Goal: Transaction & Acquisition: Purchase product/service

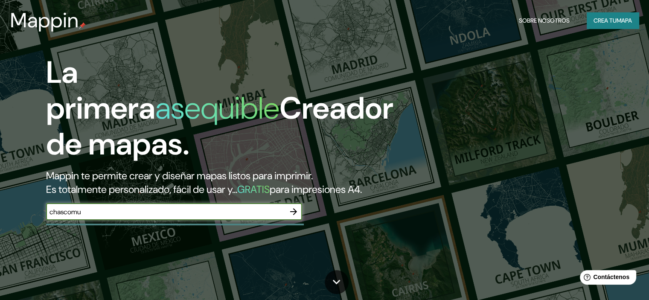
type input "[DEMOGRAPHIC_DATA]"
drag, startPoint x: 297, startPoint y: 225, endPoint x: 355, endPoint y: 226, distance: 57.6
click at [297, 217] on icon "button" at bounding box center [293, 211] width 10 height 10
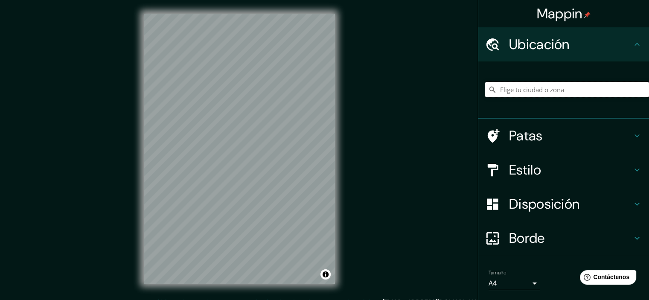
click at [550, 90] on input "Elige tu ciudad o zona" at bounding box center [567, 89] width 164 height 15
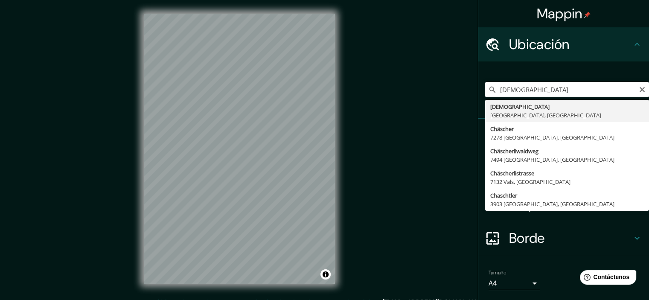
type input "Chascomús, [GEOGRAPHIC_DATA], [GEOGRAPHIC_DATA]"
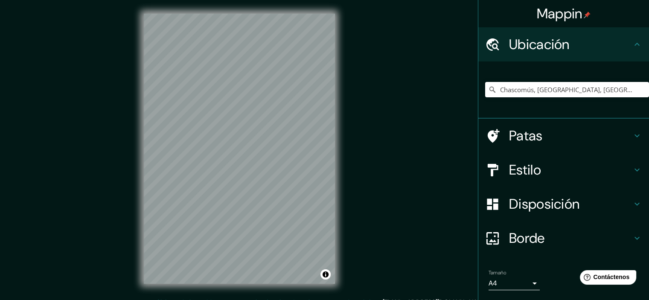
click at [605, 175] on h4 "Estilo" at bounding box center [570, 169] width 123 height 17
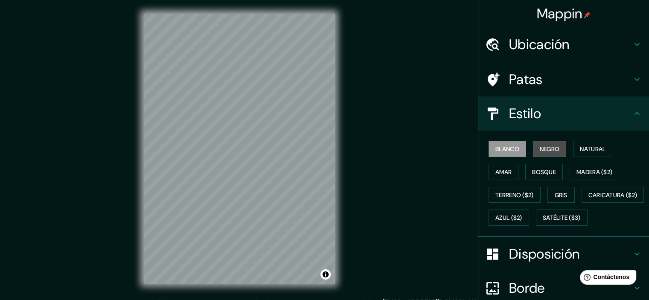
click at [547, 154] on font "Negro" at bounding box center [549, 148] width 20 height 11
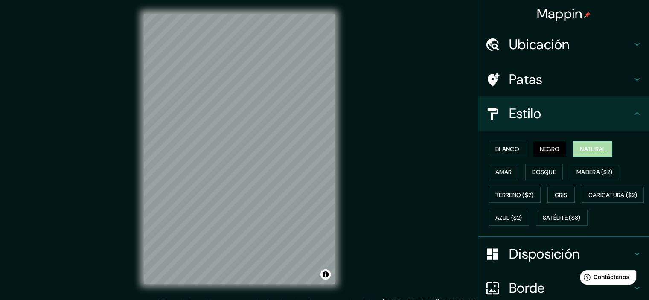
click at [587, 153] on font "Natural" at bounding box center [593, 148] width 26 height 11
click at [506, 165] on button "Amar" at bounding box center [503, 172] width 30 height 16
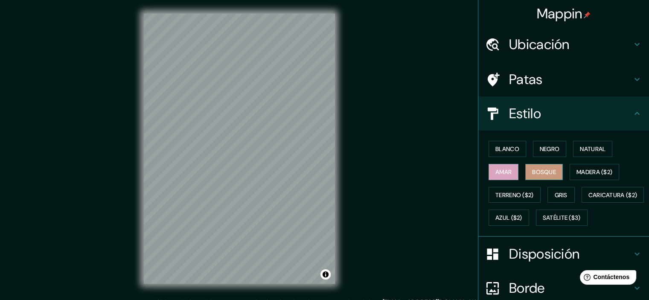
click at [536, 166] on font "Bosque" at bounding box center [544, 171] width 24 height 11
click at [544, 186] on div "Blanco Negro Natural Amar Bosque Madera ($2) Terreno ($2) Gris Caricatura ($2) …" at bounding box center [567, 183] width 164 height 92
click at [548, 188] on button "Gris" at bounding box center [560, 195] width 27 height 16
click at [507, 175] on button "Amar" at bounding box center [503, 172] width 30 height 16
click at [546, 148] on font "Negro" at bounding box center [549, 149] width 20 height 8
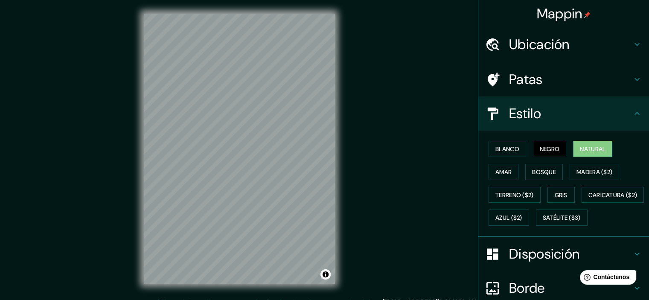
click at [593, 150] on font "Natural" at bounding box center [593, 149] width 26 height 8
click at [503, 151] on font "Blanco" at bounding box center [507, 149] width 24 height 8
click at [574, 150] on button "Natural" at bounding box center [592, 149] width 39 height 16
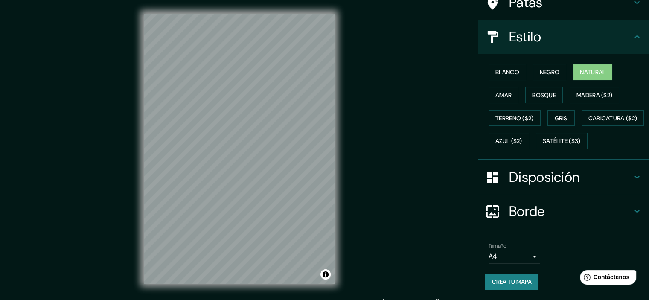
click at [616, 186] on h4 "Disposición" at bounding box center [570, 176] width 123 height 17
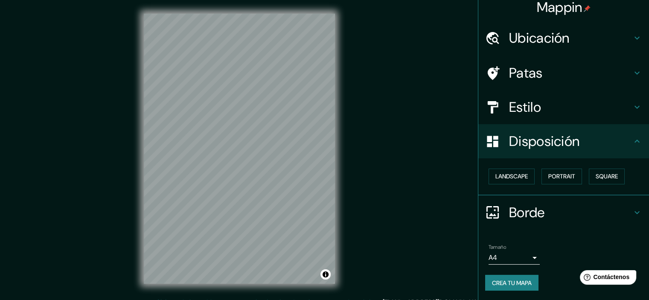
scroll to position [7, 0]
click at [513, 176] on button "Paisaje" at bounding box center [505, 176] width 35 height 16
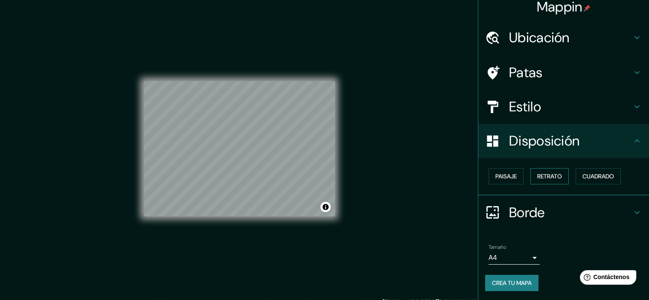
click at [546, 178] on font "Retrato" at bounding box center [549, 176] width 25 height 8
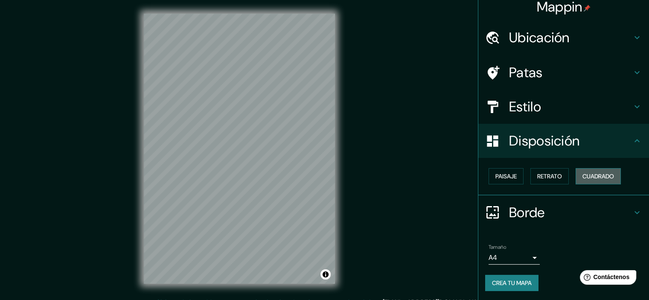
click at [582, 173] on font "Cuadrado" at bounding box center [598, 176] width 32 height 8
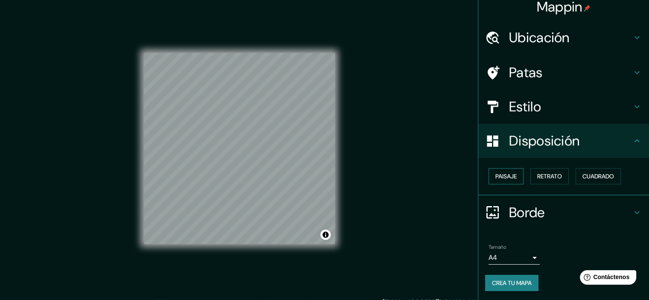
click at [496, 173] on font "Paisaje" at bounding box center [505, 176] width 21 height 8
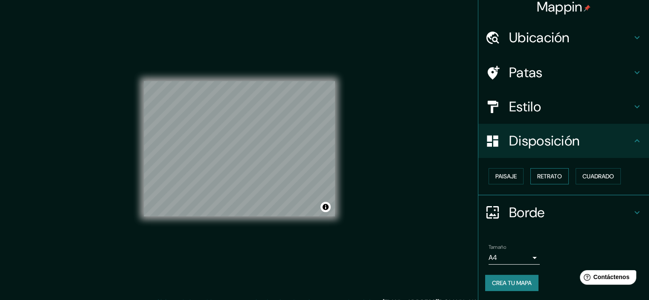
click at [546, 174] on font "Retrato" at bounding box center [549, 176] width 25 height 8
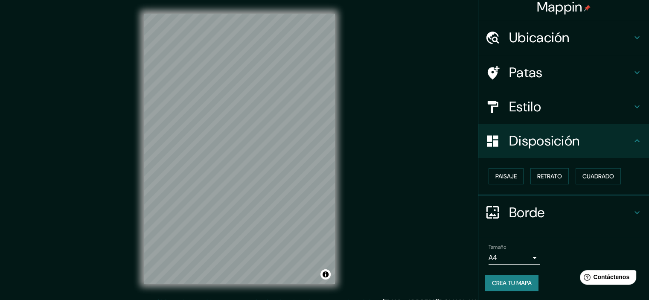
click at [577, 212] on h4 "Borde" at bounding box center [570, 212] width 123 height 17
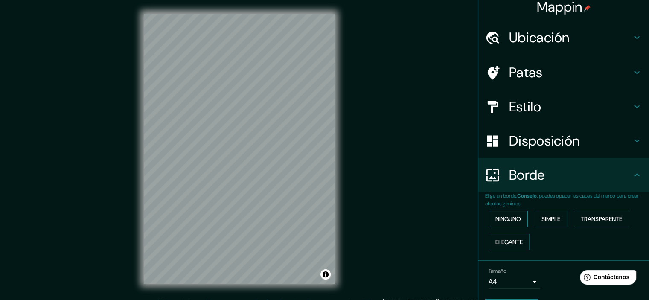
click at [502, 222] on font "Ninguno" at bounding box center [508, 219] width 26 height 8
click at [547, 221] on font "Simple" at bounding box center [550, 219] width 19 height 8
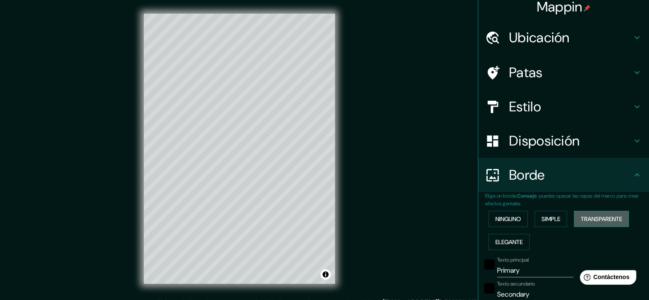
click at [582, 217] on font "Transparente" at bounding box center [600, 219] width 41 height 8
click at [501, 246] on font "Elegante" at bounding box center [508, 241] width 27 height 11
click at [510, 218] on font "Ninguno" at bounding box center [508, 219] width 26 height 8
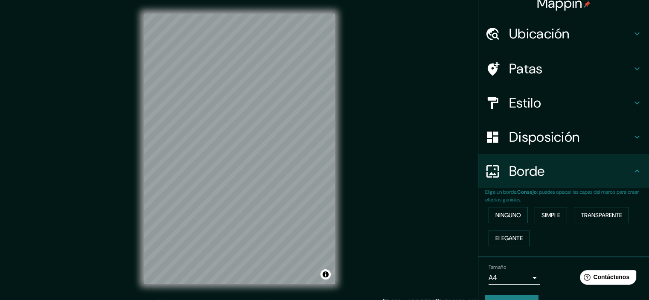
scroll to position [0, 0]
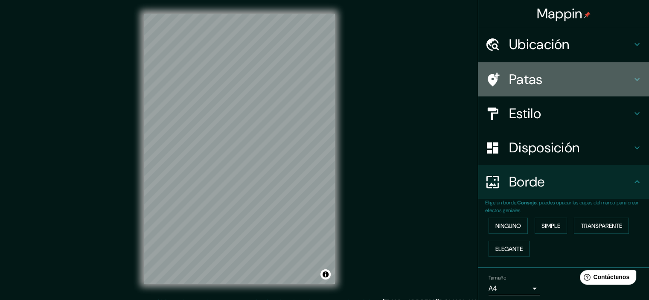
click at [561, 83] on h4 "Patas" at bounding box center [570, 79] width 123 height 17
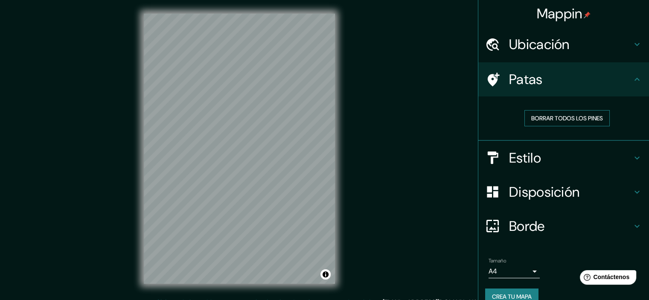
click at [571, 113] on font "Borrar todos los pines" at bounding box center [567, 118] width 72 height 11
click at [598, 117] on button "Borrar todos los pines" at bounding box center [566, 118] width 85 height 16
drag, startPoint x: 626, startPoint y: 66, endPoint x: 630, endPoint y: 66, distance: 4.3
click at [626, 65] on div "Patas" at bounding box center [563, 79] width 171 height 34
click at [632, 75] on icon at bounding box center [637, 79] width 10 height 10
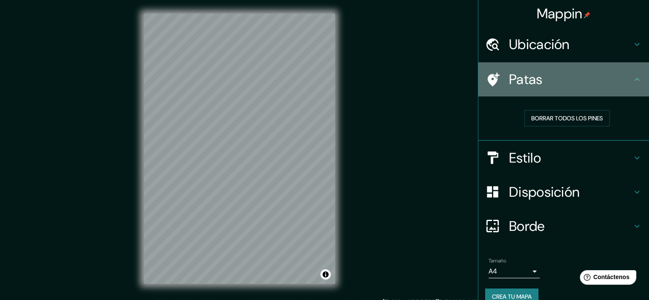
click at [632, 82] on icon at bounding box center [637, 79] width 10 height 10
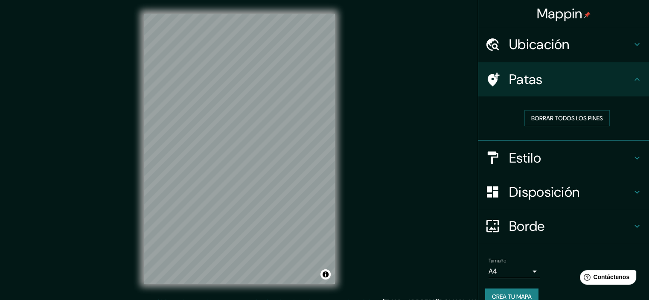
click at [632, 48] on icon at bounding box center [637, 44] width 10 height 10
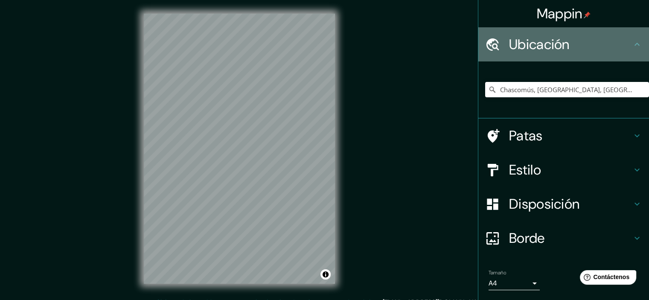
click at [632, 48] on icon at bounding box center [637, 44] width 10 height 10
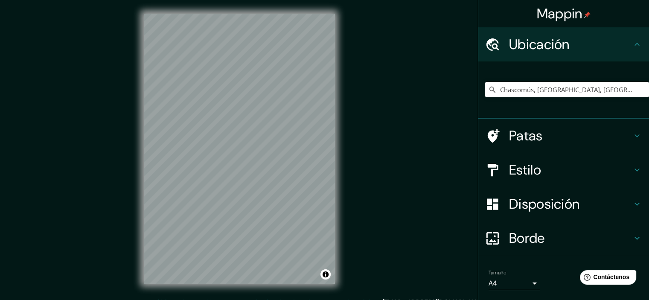
click at [632, 45] on icon at bounding box center [637, 44] width 10 height 10
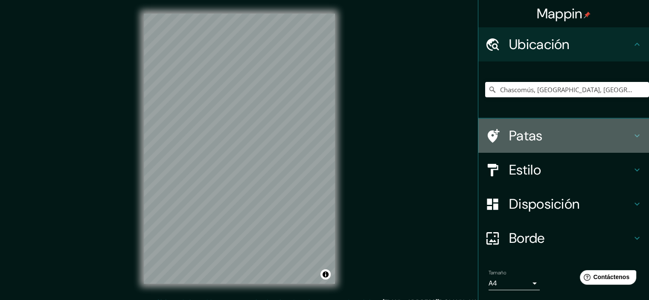
click at [570, 129] on h4 "Patas" at bounding box center [570, 135] width 123 height 17
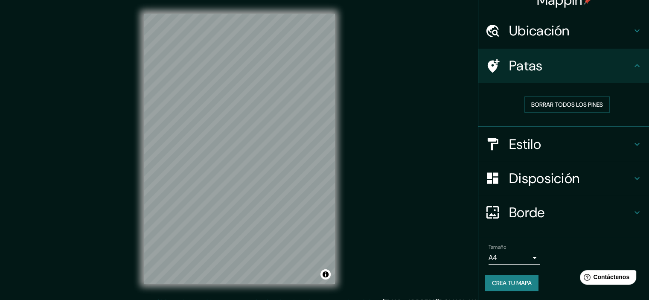
scroll to position [11, 0]
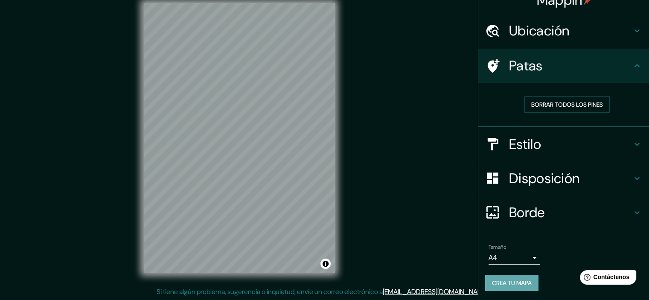
click at [496, 278] on font "Crea tu mapa" at bounding box center [512, 282] width 40 height 11
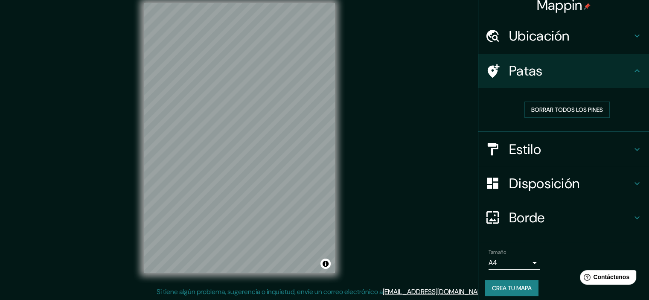
scroll to position [14, 0]
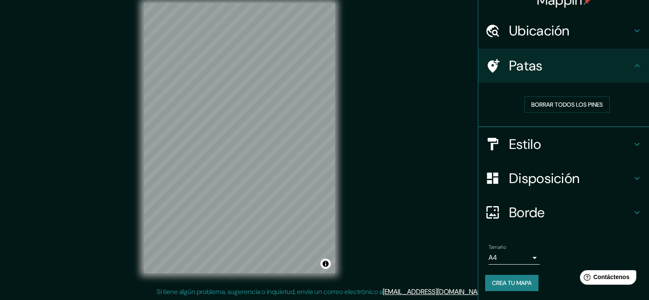
click at [519, 252] on body "Mappin Ubicación Chascomús, [GEOGRAPHIC_DATA], [GEOGRAPHIC_DATA] Patas Borrar t…" at bounding box center [324, 139] width 649 height 300
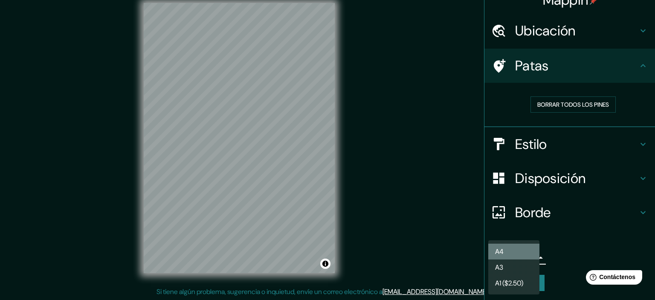
click at [519, 252] on li "A4" at bounding box center [513, 252] width 51 height 16
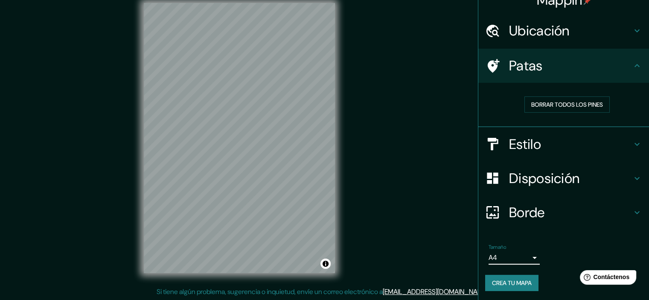
click at [508, 281] on font "Crea tu mapa" at bounding box center [512, 283] width 40 height 8
click at [528, 278] on button "Crea tu mapa" at bounding box center [511, 283] width 53 height 16
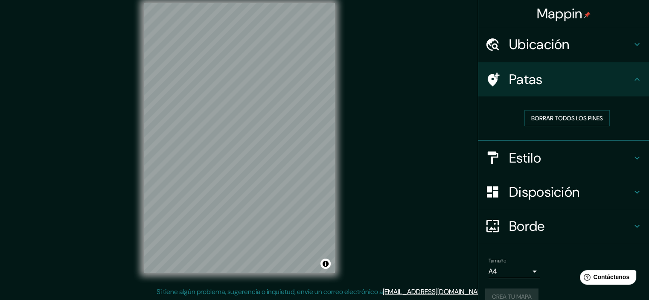
click at [455, 125] on div "Mappin Ubicación Chascomús, [GEOGRAPHIC_DATA], [GEOGRAPHIC_DATA] Patas Borrar t…" at bounding box center [324, 144] width 649 height 311
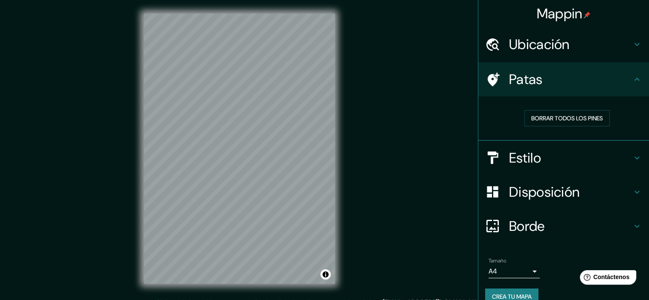
click at [555, 18] on font "Mappin" at bounding box center [559, 14] width 46 height 18
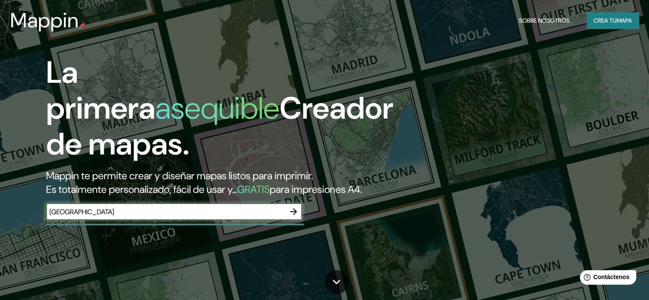
type input "[GEOGRAPHIC_DATA]"
click at [607, 17] on font "Crea tu" at bounding box center [604, 21] width 23 height 8
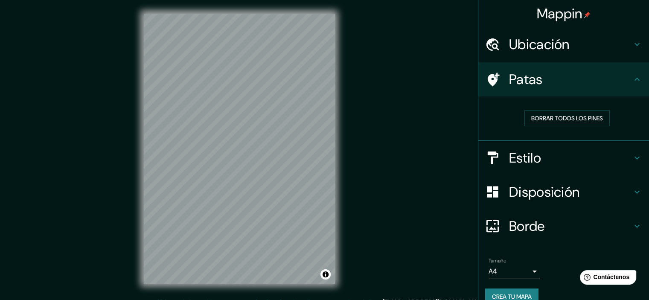
click at [635, 36] on div "Ubicación" at bounding box center [563, 44] width 171 height 34
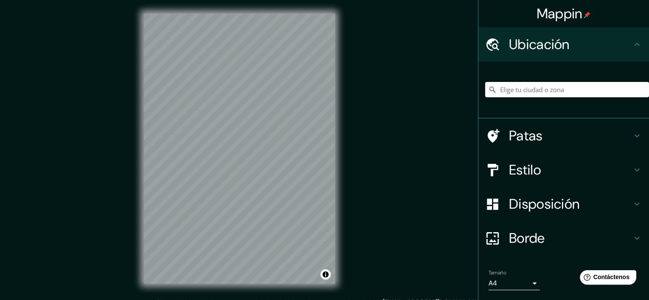
click at [569, 87] on input "Elige tu ciudad o zona" at bounding box center [567, 89] width 164 height 15
type input "v"
type input "j"
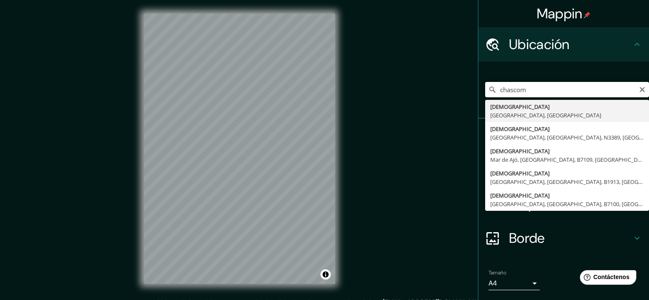
type input "Chascomús, [GEOGRAPHIC_DATA], [GEOGRAPHIC_DATA]"
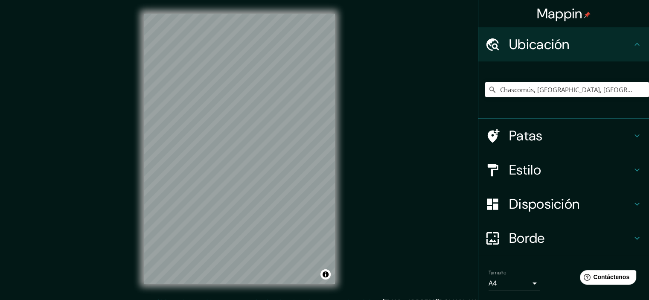
click at [569, 133] on h4 "Patas" at bounding box center [570, 135] width 123 height 17
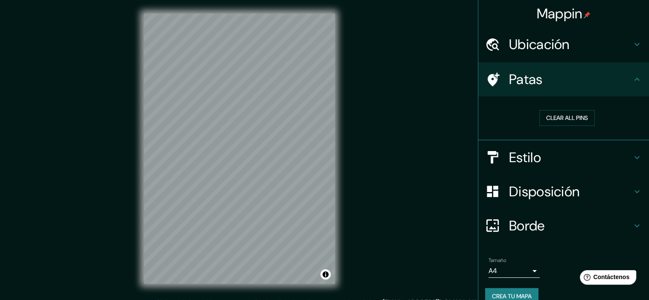
click at [632, 155] on icon at bounding box center [637, 157] width 10 height 10
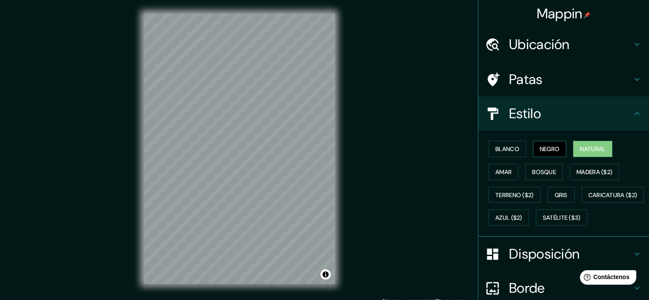
click at [548, 145] on font "Negro" at bounding box center [549, 149] width 20 height 8
click at [580, 147] on font "Natural" at bounding box center [593, 149] width 26 height 8
click at [562, 119] on h4 "Estilo" at bounding box center [570, 113] width 123 height 17
click at [632, 114] on icon at bounding box center [637, 113] width 10 height 10
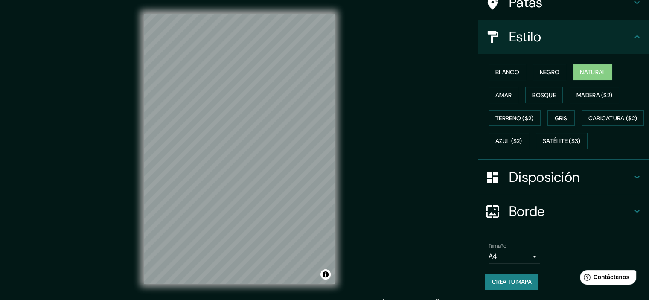
scroll to position [97, 0]
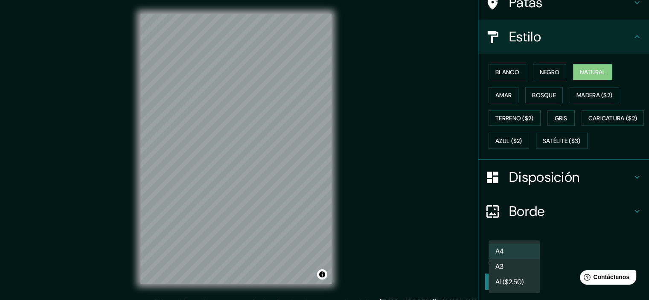
click at [530, 255] on body "Mappin Ubicación Chascomús, [GEOGRAPHIC_DATA], [GEOGRAPHIC_DATA] Patas Estilo B…" at bounding box center [324, 150] width 649 height 300
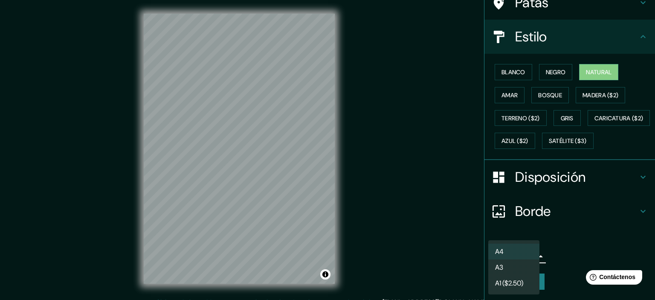
click at [520, 267] on li "A3" at bounding box center [513, 267] width 51 height 16
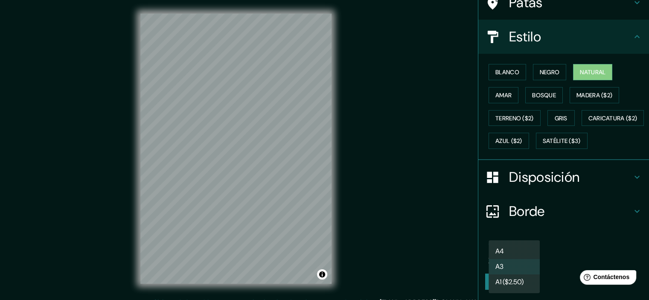
click at [521, 259] on body "Mappin Ubicación Chascomús, [GEOGRAPHIC_DATA], [GEOGRAPHIC_DATA] Patas Estilo B…" at bounding box center [324, 150] width 649 height 300
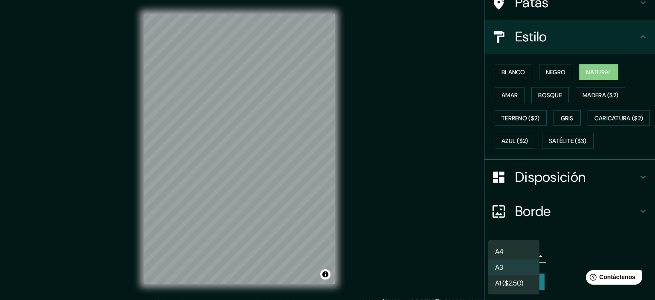
click at [522, 250] on li "A4" at bounding box center [513, 252] width 51 height 16
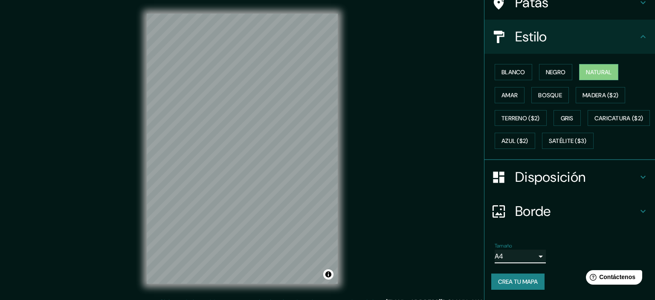
type input "single"
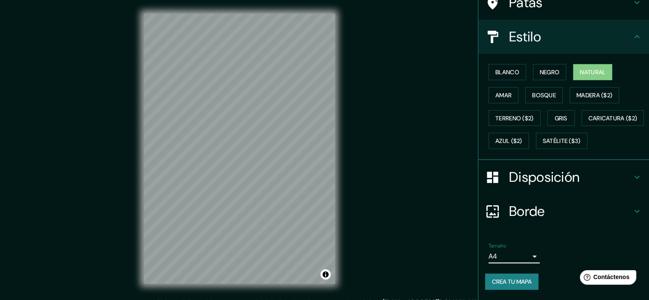
click at [529, 281] on button "Crea tu mapa" at bounding box center [511, 281] width 53 height 16
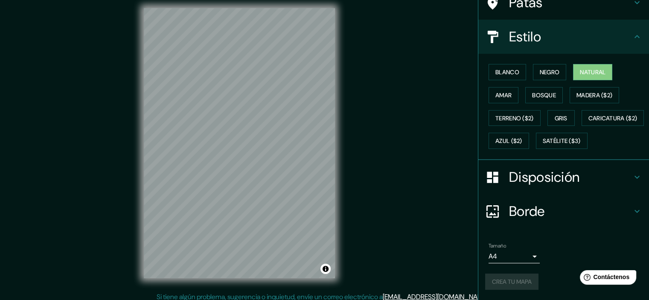
scroll to position [11, 0]
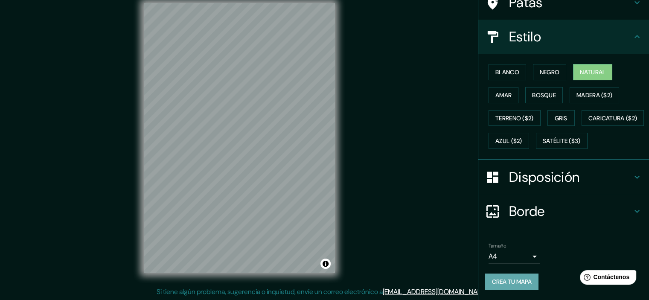
click at [507, 283] on font "Crea tu mapa" at bounding box center [512, 282] width 40 height 8
click at [515, 283] on font "Crea tu mapa" at bounding box center [512, 282] width 40 height 8
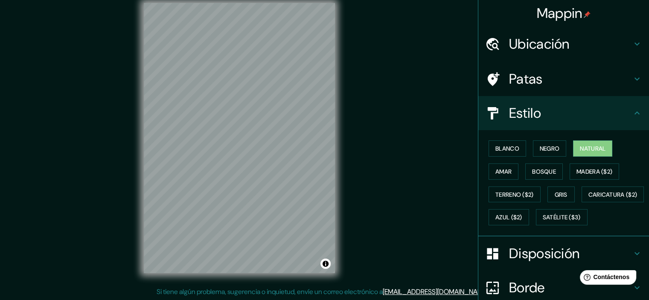
scroll to position [0, 0]
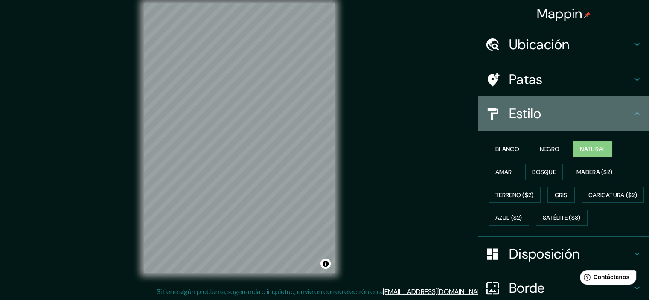
click at [632, 111] on icon at bounding box center [637, 113] width 10 height 10
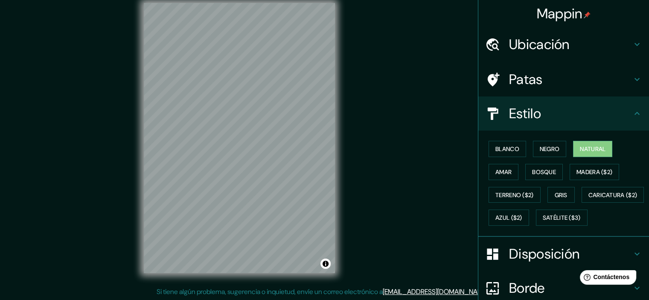
click at [558, 8] on font "Mappin" at bounding box center [559, 14] width 46 height 18
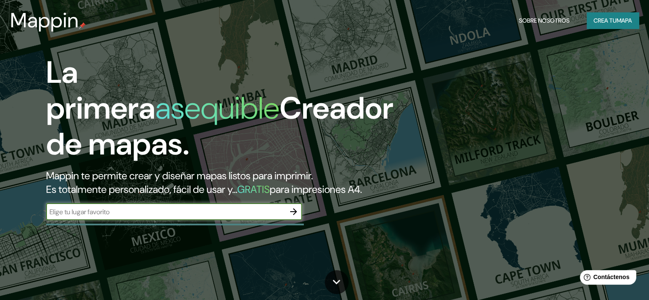
click at [538, 17] on font "Sobre nosotros" at bounding box center [544, 21] width 51 height 8
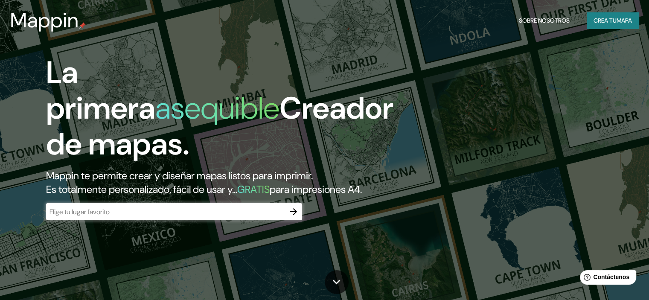
click at [618, 6] on header "Mappin Sobre nosotros Crea tu mapa" at bounding box center [324, 20] width 649 height 41
click at [616, 20] on font "mapa" at bounding box center [623, 21] width 15 height 8
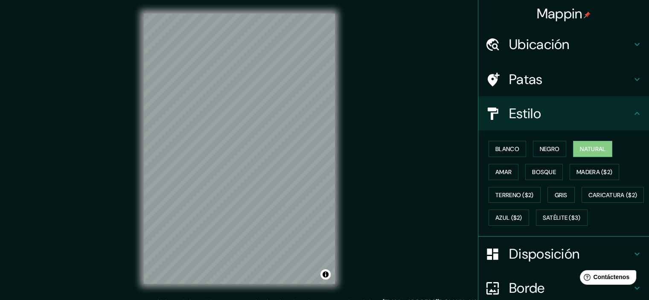
click at [524, 44] on font "Ubicación" at bounding box center [539, 44] width 61 height 18
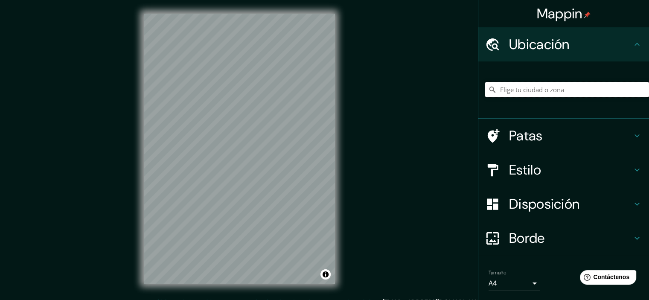
click at [519, 86] on input "Elige tu ciudad o zona" at bounding box center [567, 89] width 164 height 15
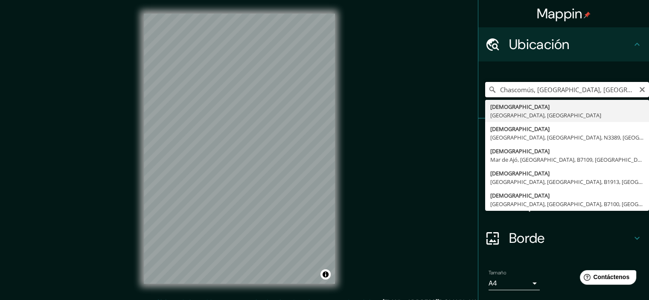
type input "Chascomús, [GEOGRAPHIC_DATA], [GEOGRAPHIC_DATA]"
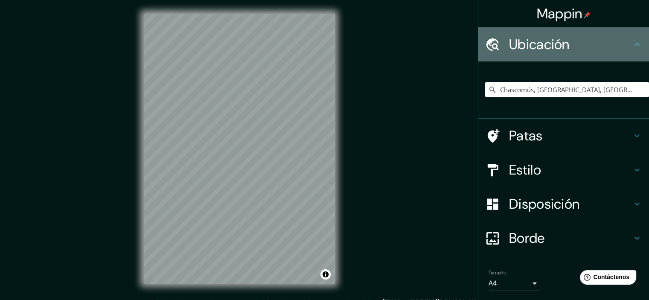
click at [632, 50] on div "Ubicación" at bounding box center [563, 44] width 171 height 34
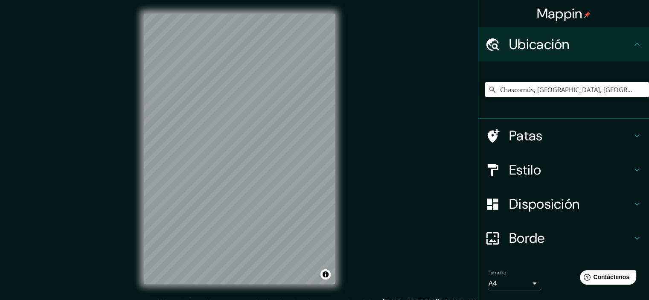
click at [633, 38] on div "Ubicación" at bounding box center [563, 44] width 171 height 34
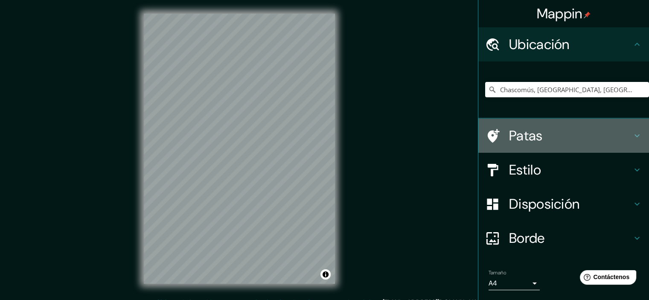
click at [632, 134] on icon at bounding box center [637, 135] width 10 height 10
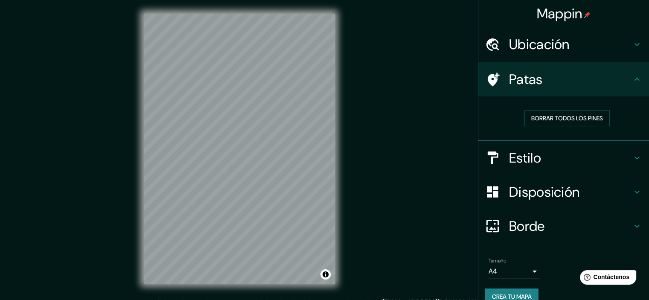
click at [632, 154] on icon at bounding box center [637, 158] width 10 height 10
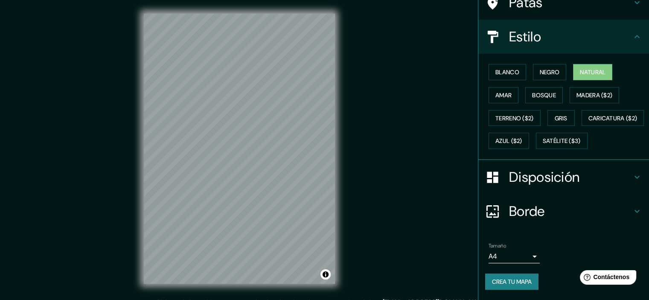
click at [622, 164] on div "Disposición" at bounding box center [563, 177] width 171 height 34
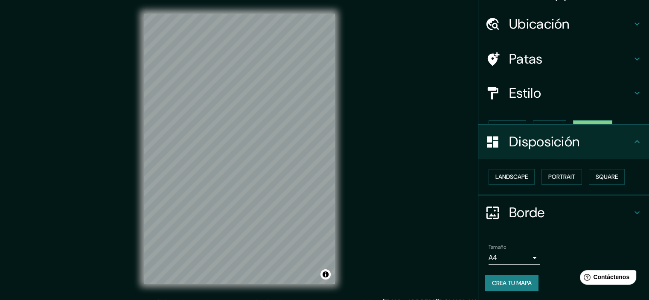
scroll to position [7, 0]
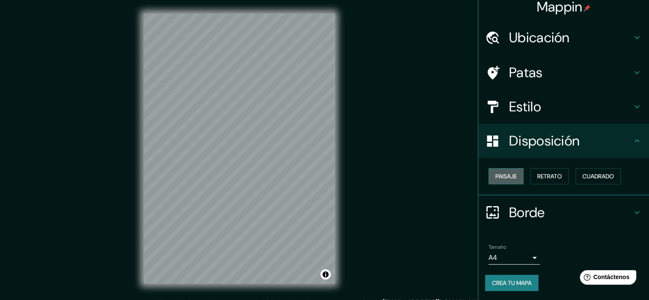
click at [507, 175] on font "Paisaje" at bounding box center [505, 176] width 21 height 8
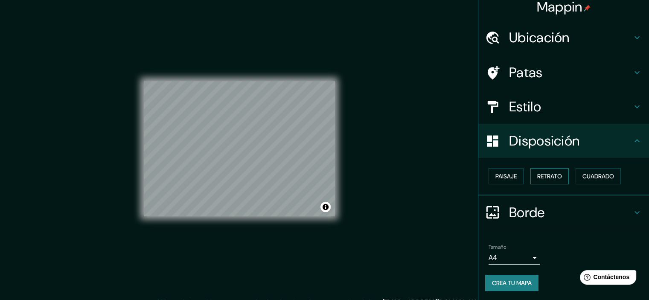
click at [548, 175] on font "Retrato" at bounding box center [549, 176] width 25 height 8
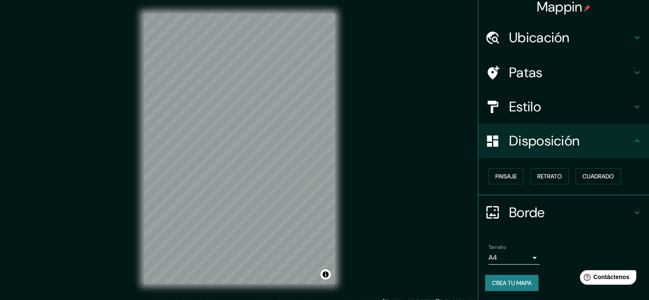
click at [527, 273] on div "Tamaño A4 single Crea tu mapa" at bounding box center [563, 269] width 157 height 57
click at [528, 276] on button "Crea tu mapa" at bounding box center [511, 283] width 53 height 16
